Goal: Register for event/course

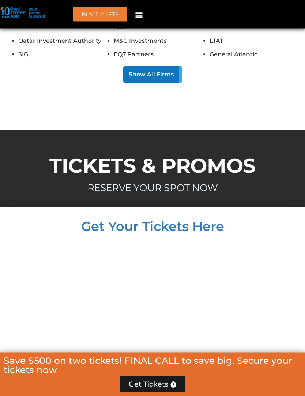
scroll to position [7364, 0]
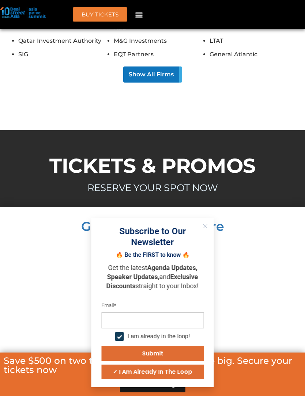
click at [206, 228] on icon "Close" at bounding box center [205, 226] width 4 height 4
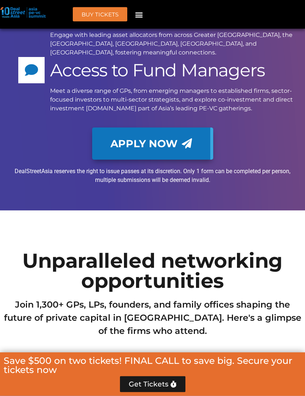
scroll to position [6655, 0]
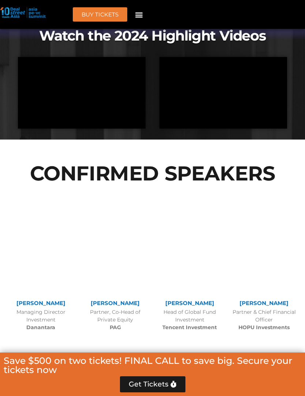
scroll to position [740, 0]
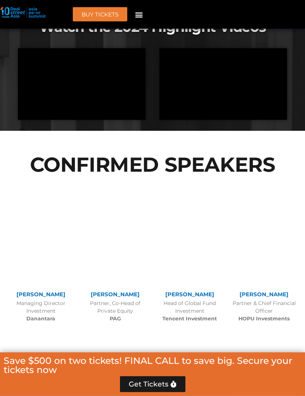
click at [4, 370] on div "[PERSON_NAME] Managing Director MCP Asset Management" at bounding box center [41, 397] width 75 height 140
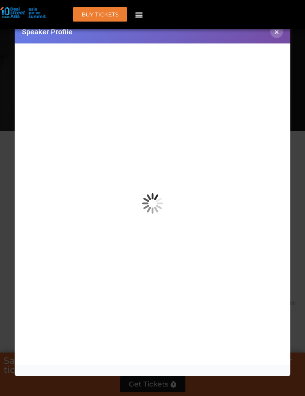
click at [276, 38] on button "×" at bounding box center [276, 31] width 13 height 13
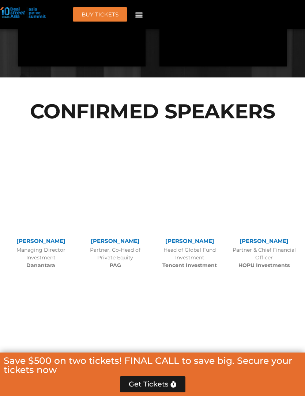
scroll to position [814, 0]
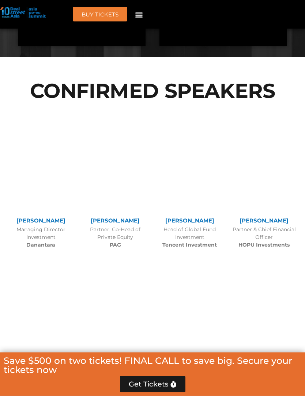
click at [129, 221] on link "[PERSON_NAME]" at bounding box center [115, 220] width 49 height 7
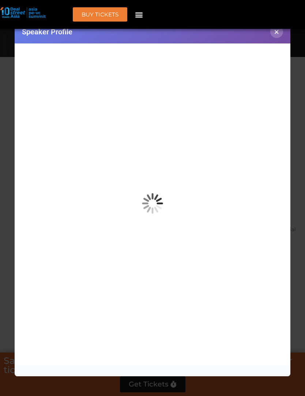
click at [273, 31] on button "×" at bounding box center [276, 31] width 13 height 13
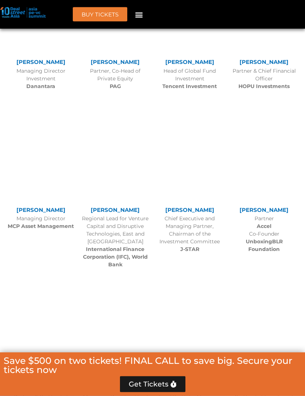
scroll to position [973, 0]
click at [144, 254] on b "International Finance Corporation (IFC), World Bank" at bounding box center [115, 257] width 65 height 22
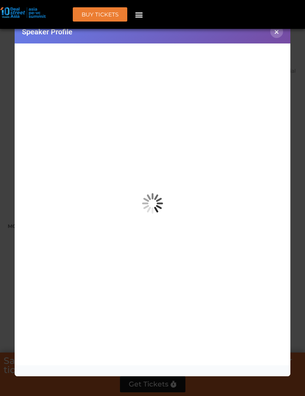
click at [274, 38] on button "×" at bounding box center [276, 31] width 13 height 13
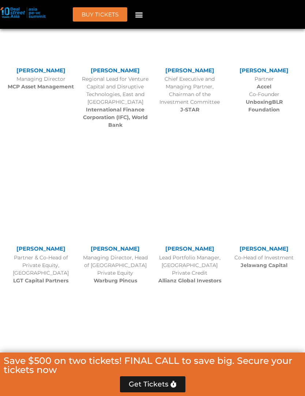
scroll to position [1120, 0]
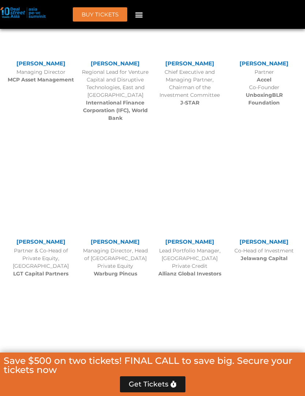
click at [264, 259] on div "Co-Head of Investment Jelawang Capital" at bounding box center [264, 254] width 67 height 15
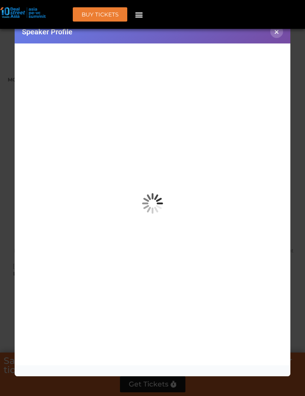
click at [276, 34] on button "×" at bounding box center [276, 31] width 13 height 13
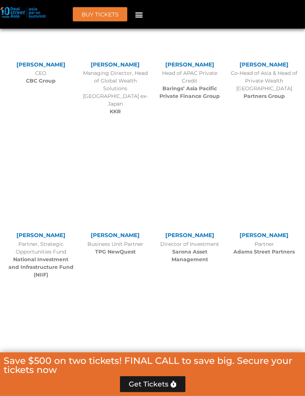
scroll to position [1468, 0]
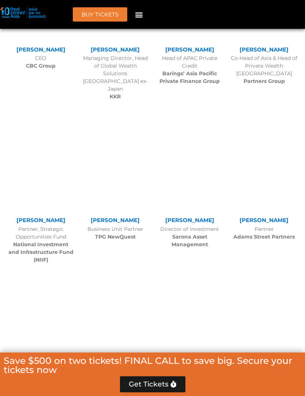
click at [276, 226] on div "Partner [PERSON_NAME] Street Partners" at bounding box center [264, 233] width 67 height 15
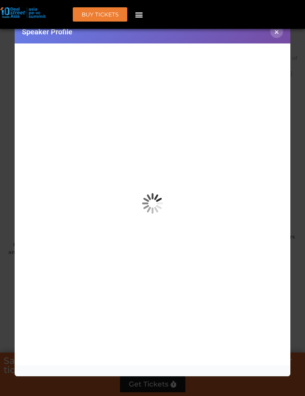
click at [277, 36] on button "×" at bounding box center [276, 31] width 13 height 13
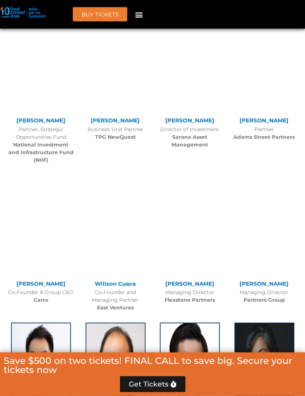
scroll to position [1563, 0]
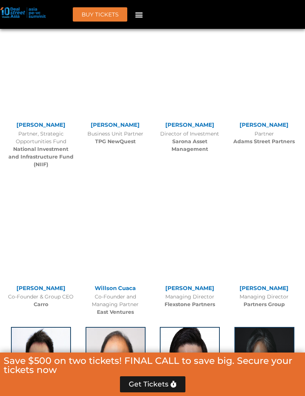
click at [135, 138] on b "TPG NewQuest" at bounding box center [115, 141] width 41 height 7
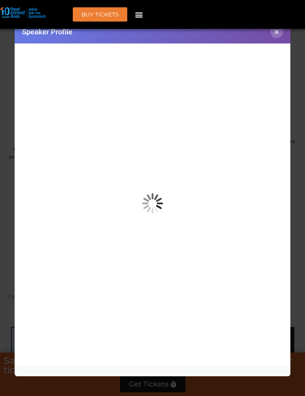
click at [296, 53] on div "Speaker Profile ×" at bounding box center [152, 198] width 305 height 396
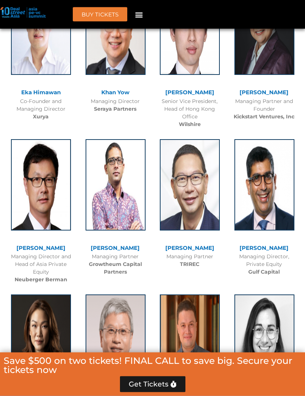
scroll to position [1907, 0]
click at [125, 245] on link "[PERSON_NAME]" at bounding box center [115, 248] width 49 height 7
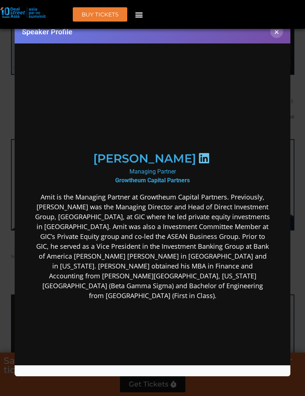
scroll to position [0, 0]
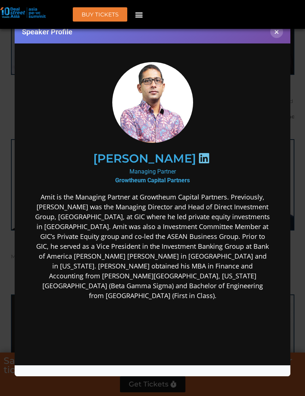
click at [281, 36] on button "×" at bounding box center [276, 31] width 13 height 13
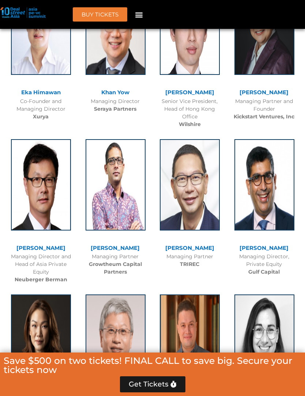
click at [270, 204] on img at bounding box center [264, 184] width 60 height 91
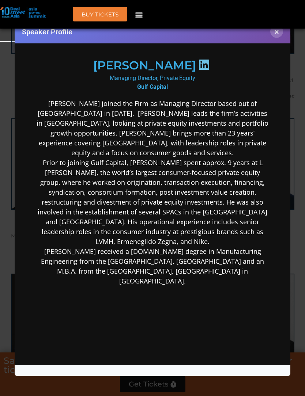
scroll to position [87, 0]
click at [277, 37] on button "×" at bounding box center [276, 31] width 13 height 13
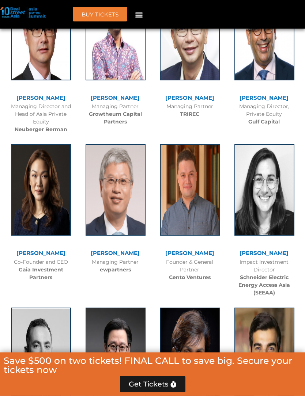
scroll to position [2096, 0]
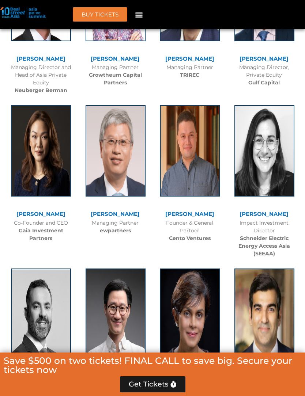
click at [214, 165] on img at bounding box center [190, 150] width 60 height 91
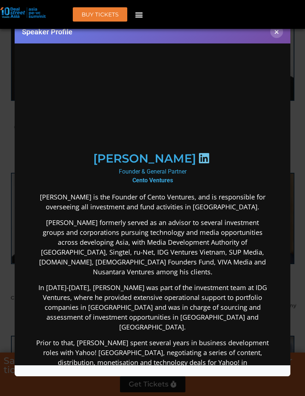
scroll to position [2191, 0]
click at [276, 36] on button "×" at bounding box center [276, 31] width 13 height 13
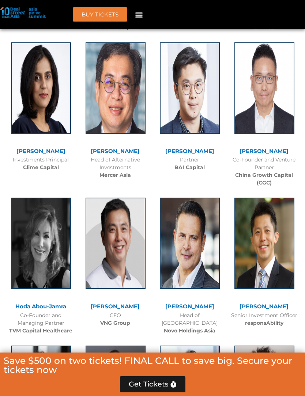
scroll to position [3102, 0]
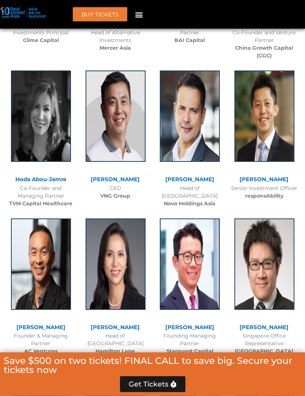
click at [212, 127] on img at bounding box center [190, 116] width 60 height 91
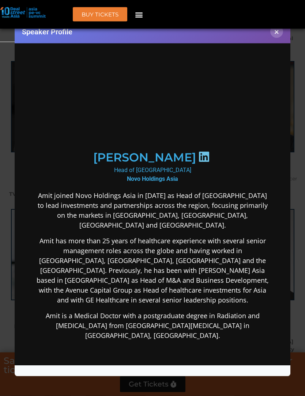
scroll to position [3113, 0]
click at [277, 34] on button "×" at bounding box center [276, 31] width 13 height 13
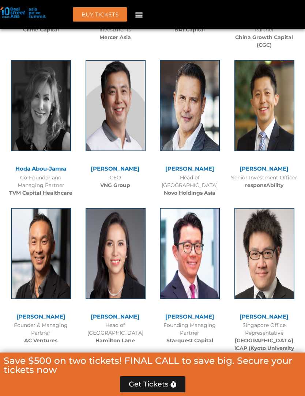
click at [63, 262] on img at bounding box center [41, 253] width 60 height 91
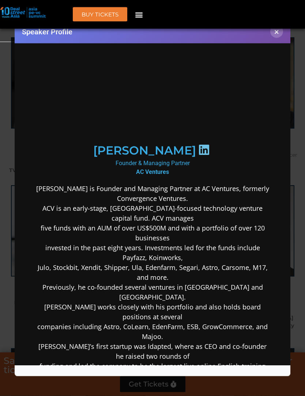
scroll to position [3136, 0]
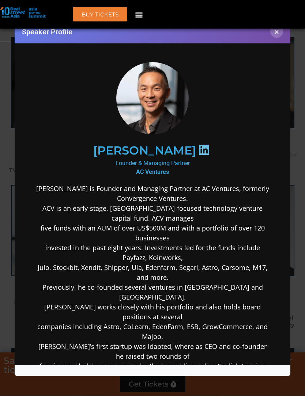
click at [281, 34] on button "×" at bounding box center [276, 31] width 13 height 13
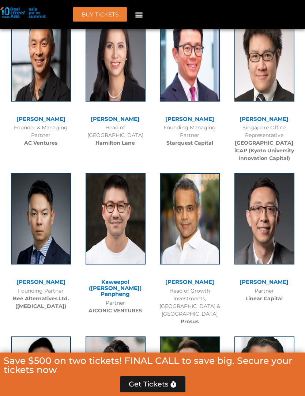
scroll to position [3320, 0]
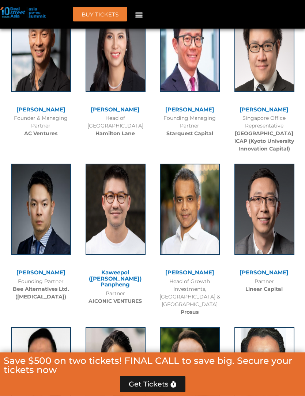
click at [216, 218] on img at bounding box center [190, 209] width 60 height 91
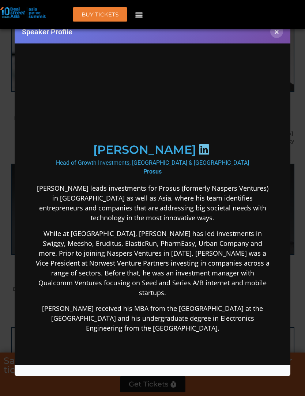
scroll to position [0, 0]
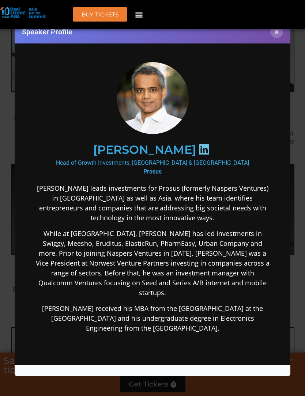
click at [279, 35] on button "×" at bounding box center [276, 31] width 13 height 13
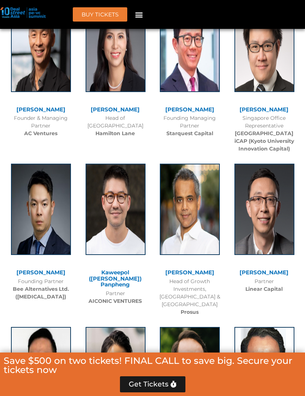
click at [275, 209] on img at bounding box center [264, 209] width 60 height 91
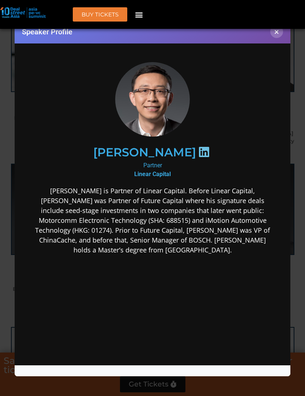
click at [278, 36] on button "×" at bounding box center [276, 31] width 13 height 13
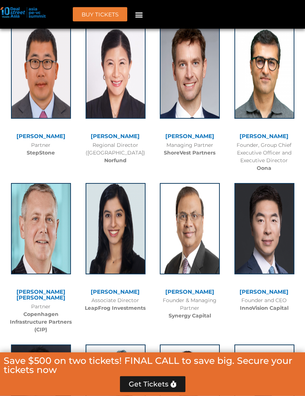
scroll to position [3825, 0]
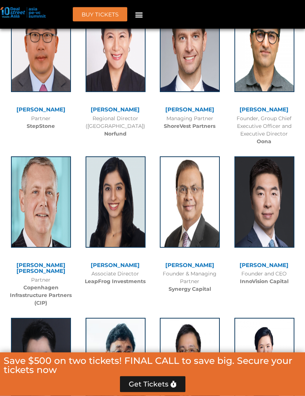
click at [279, 170] on img at bounding box center [264, 202] width 60 height 91
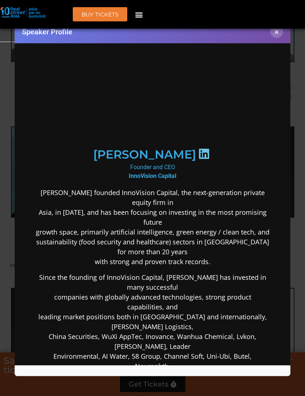
scroll to position [3856, 0]
click at [275, 37] on button "×" at bounding box center [276, 31] width 13 height 13
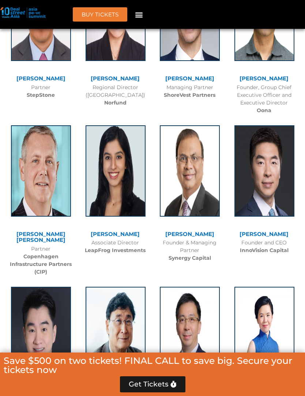
click at [52, 288] on img at bounding box center [41, 332] width 60 height 91
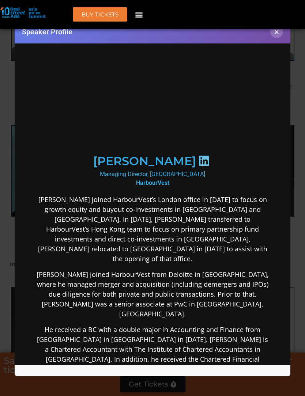
scroll to position [0, 0]
click at [279, 35] on button "×" at bounding box center [276, 31] width 13 height 13
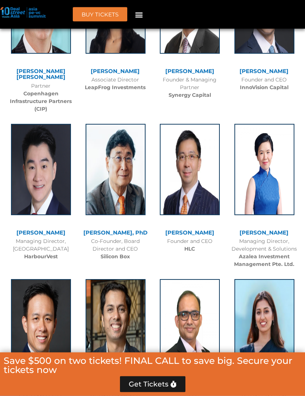
scroll to position [4023, 0]
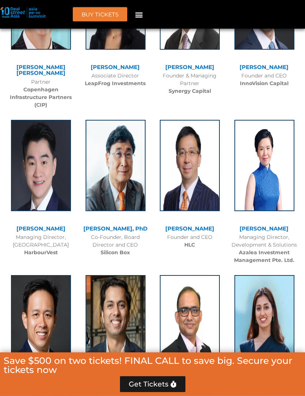
click at [275, 120] on img at bounding box center [264, 165] width 60 height 91
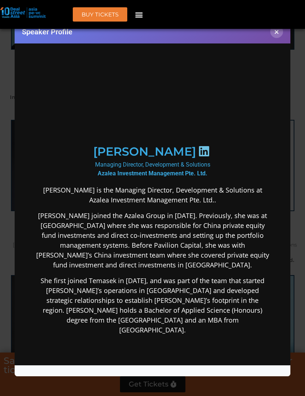
scroll to position [0, 0]
click at [276, 31] on button "×" at bounding box center [276, 31] width 13 height 13
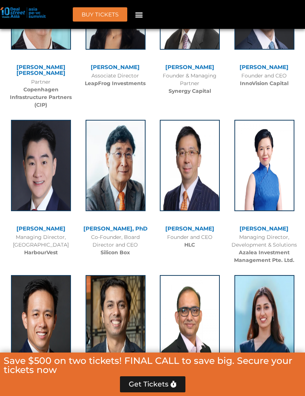
click at [133, 288] on img at bounding box center [116, 320] width 60 height 91
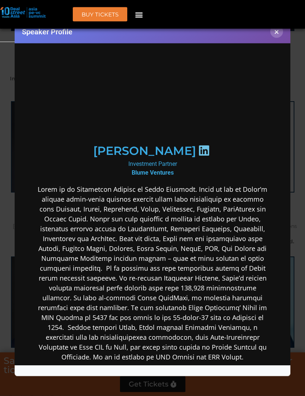
scroll to position [4042, 0]
click at [279, 38] on button "×" at bounding box center [276, 31] width 13 height 13
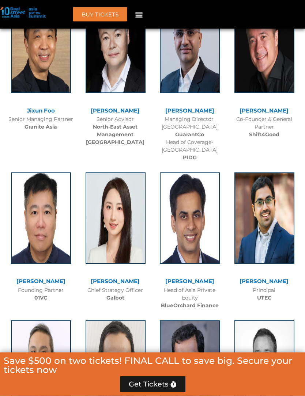
scroll to position [4452, 0]
click at [205, 173] on img at bounding box center [190, 218] width 60 height 91
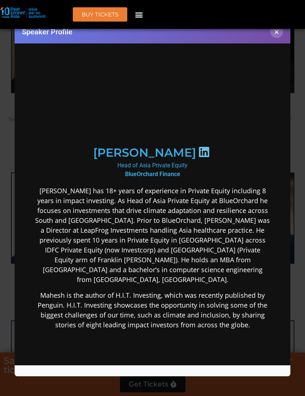
scroll to position [0, 0]
click at [275, 37] on button "×" at bounding box center [276, 31] width 13 height 13
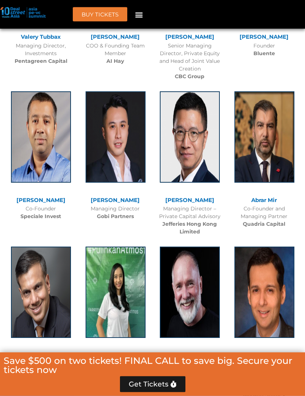
scroll to position [5003, 0]
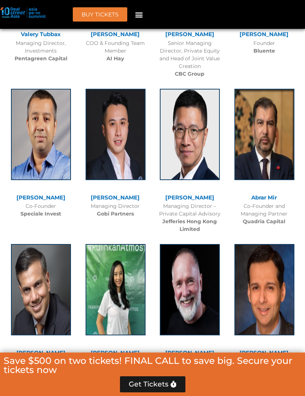
click at [272, 244] on img at bounding box center [264, 289] width 60 height 91
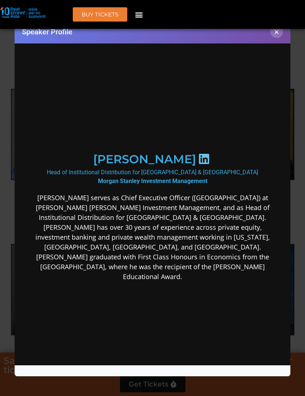
scroll to position [0, 0]
click at [282, 34] on button "×" at bounding box center [276, 31] width 13 height 13
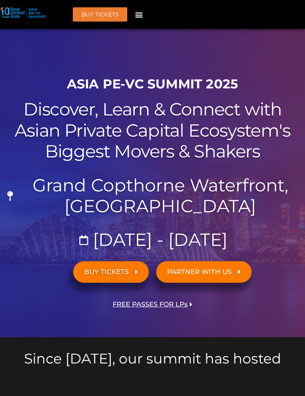
click at [184, 306] on span "FREE PASSES FOR LPs" at bounding box center [150, 304] width 75 height 7
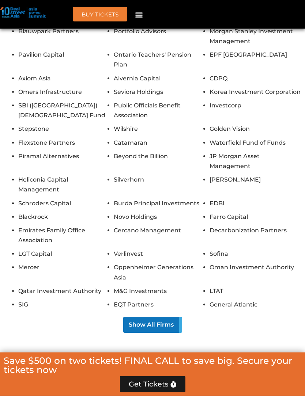
scroll to position [7155, 0]
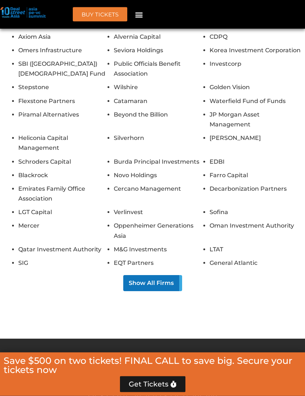
click at [162, 276] on button "Show All Firms" at bounding box center [152, 284] width 59 height 16
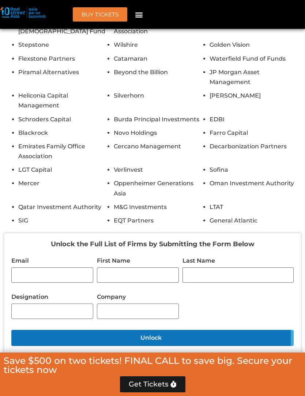
scroll to position [7191, 0]
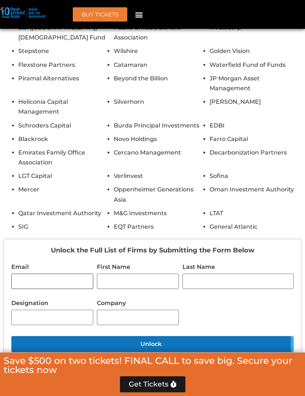
click at [74, 274] on input "Email" at bounding box center [52, 281] width 82 height 15
type input "**********"
